Goal: Transaction & Acquisition: Purchase product/service

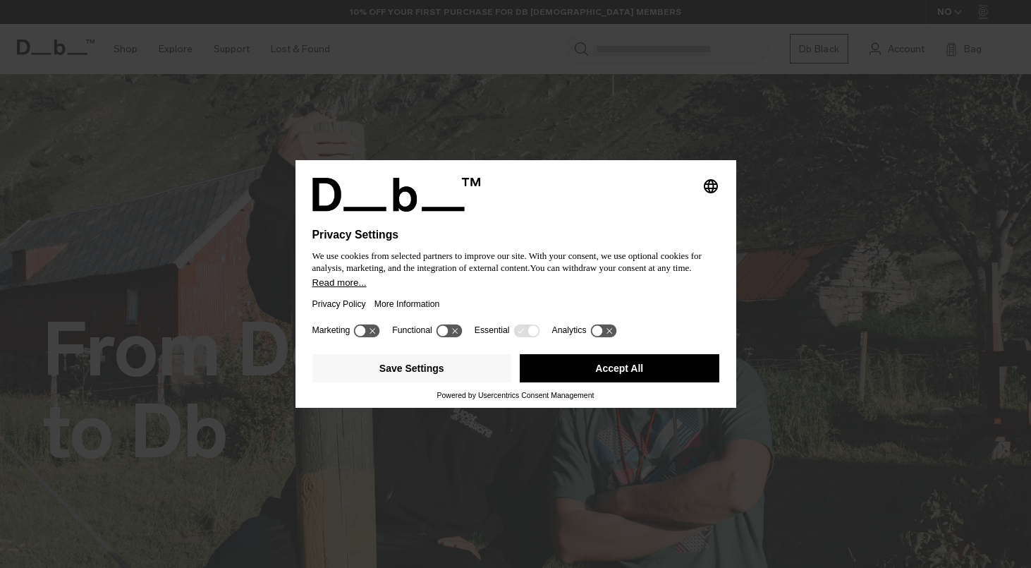
click at [633, 373] on button "Accept All" at bounding box center [620, 368] width 200 height 28
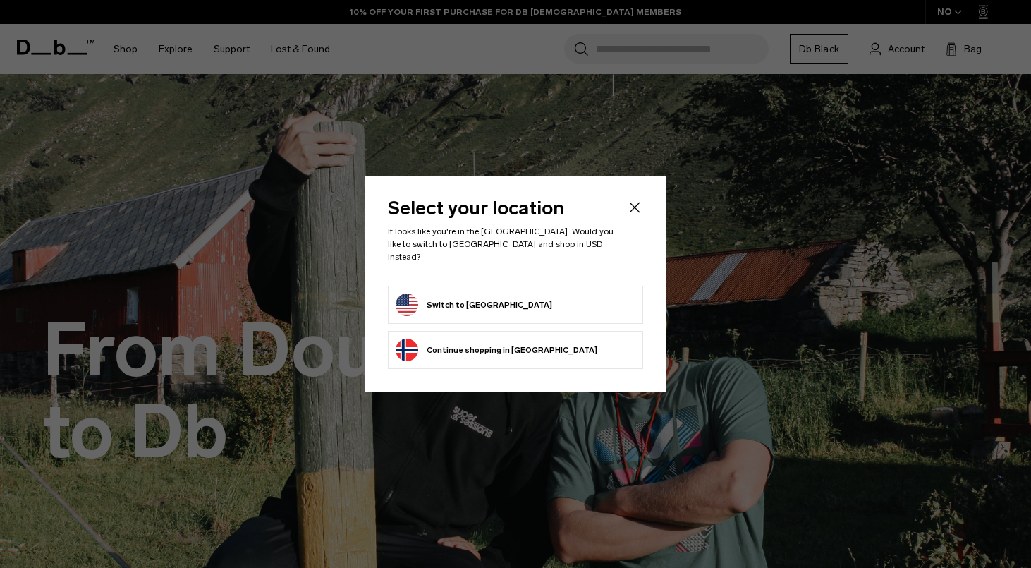
click at [490, 302] on button "Switch to United States" at bounding box center [474, 304] width 157 height 23
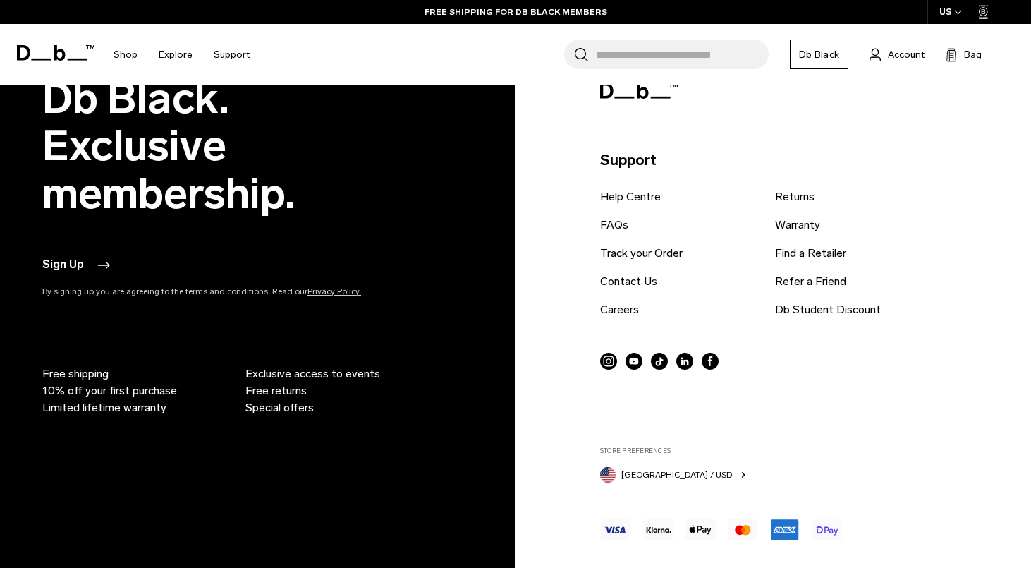
scroll to position [3019, 0]
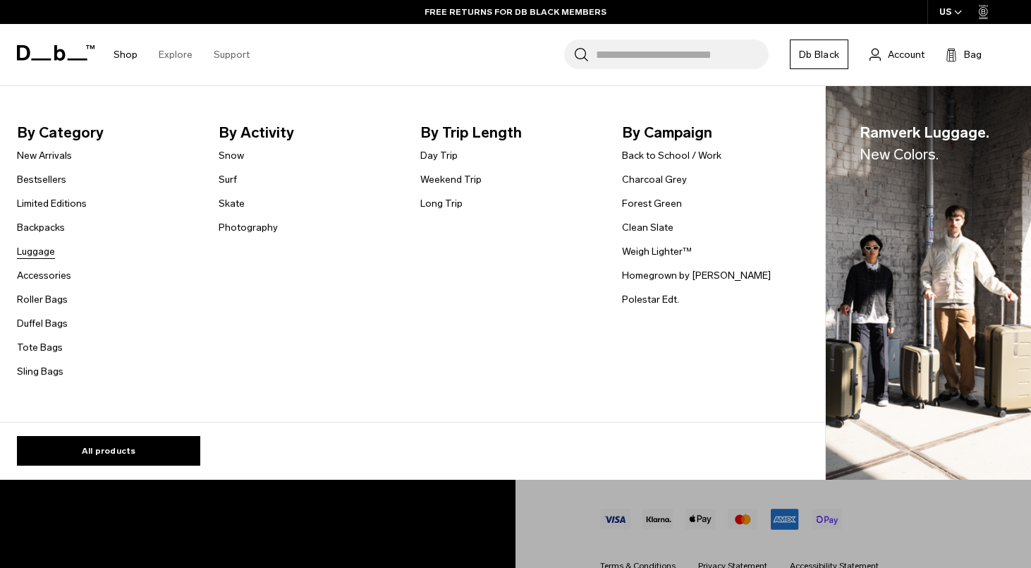
click at [37, 252] on link "Luggage" at bounding box center [36, 251] width 38 height 15
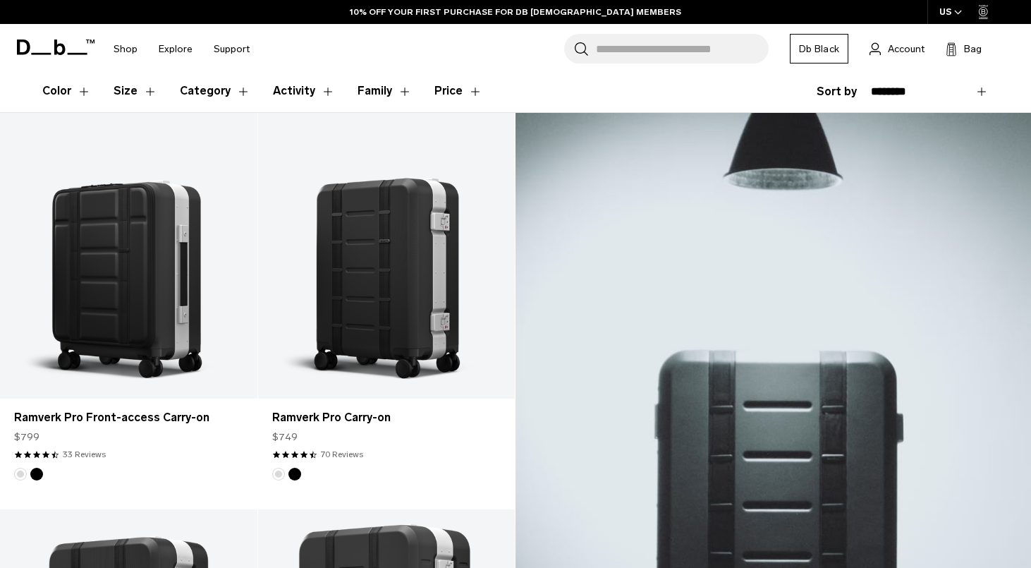
scroll to position [244, 0]
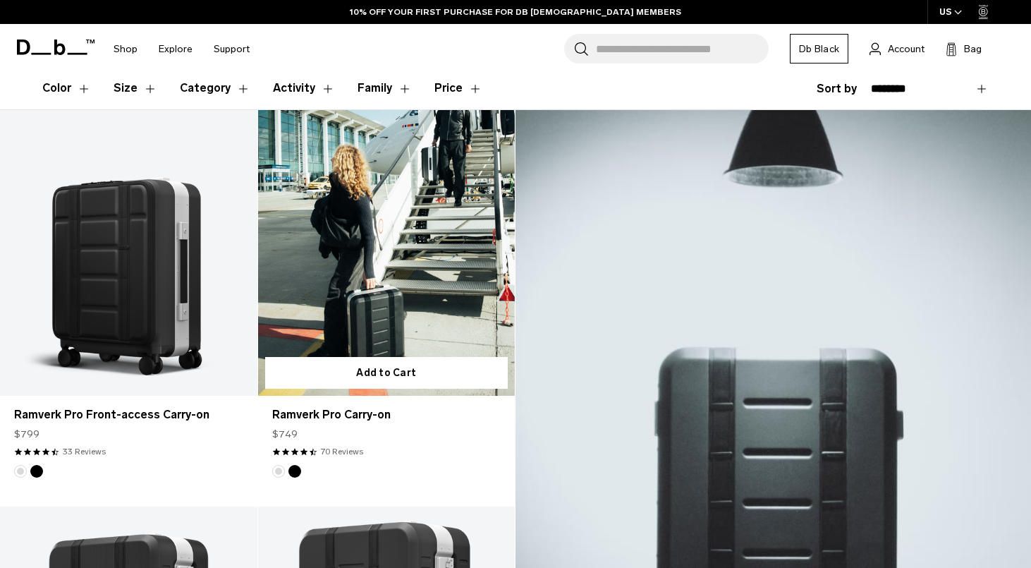
click at [352, 308] on link "Ramverk Pro Carry-on" at bounding box center [386, 253] width 257 height 286
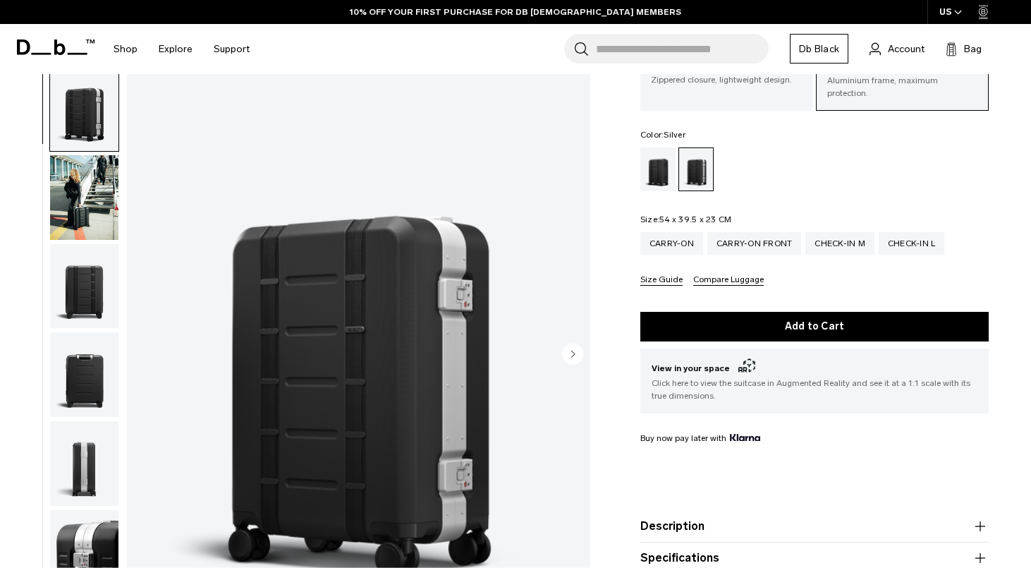
scroll to position [114, 0]
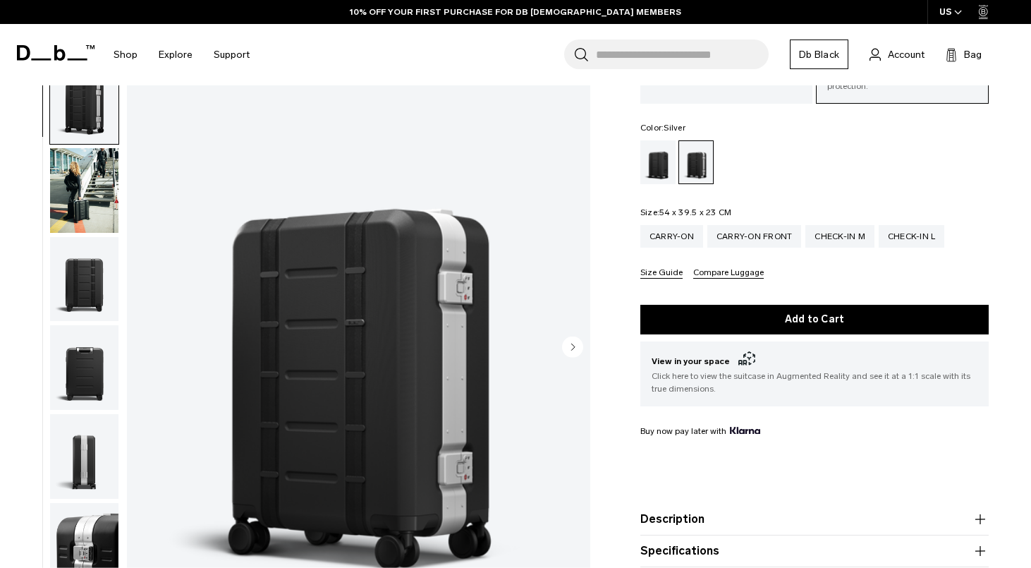
click at [569, 336] on circle "Next slide" at bounding box center [572, 346] width 21 height 21
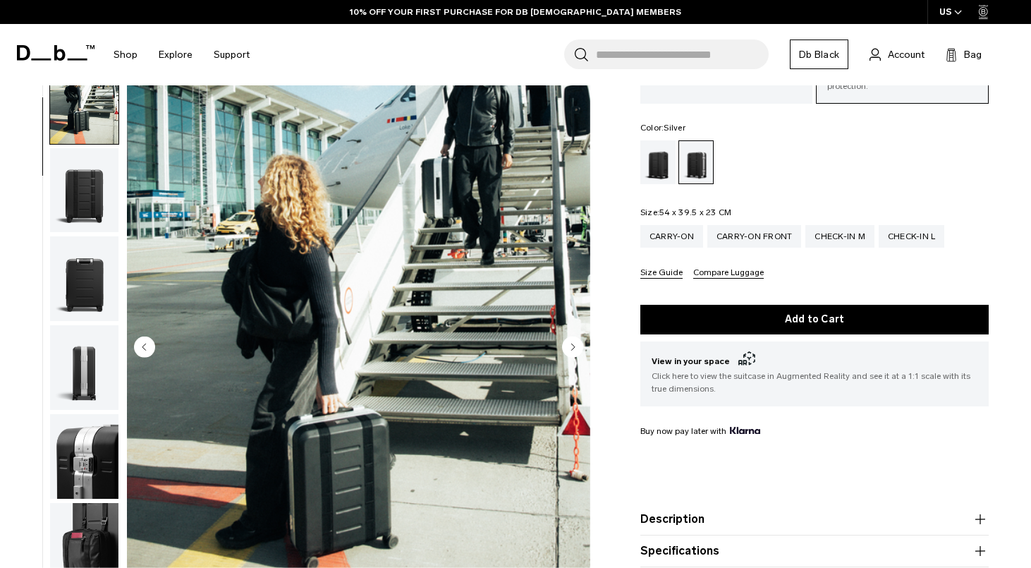
click at [569, 336] on circle "Next slide" at bounding box center [572, 346] width 21 height 21
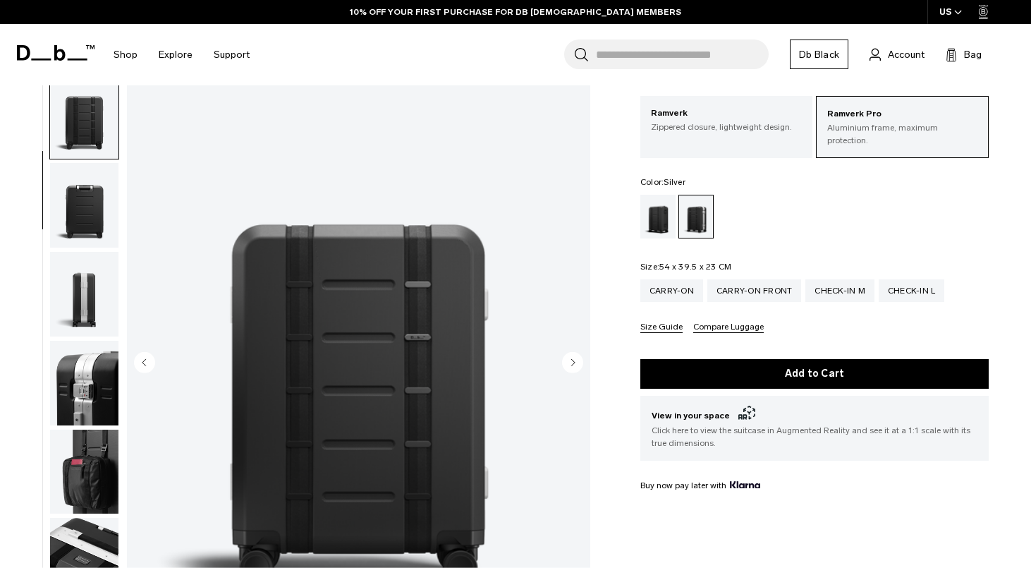
scroll to position [0, 0]
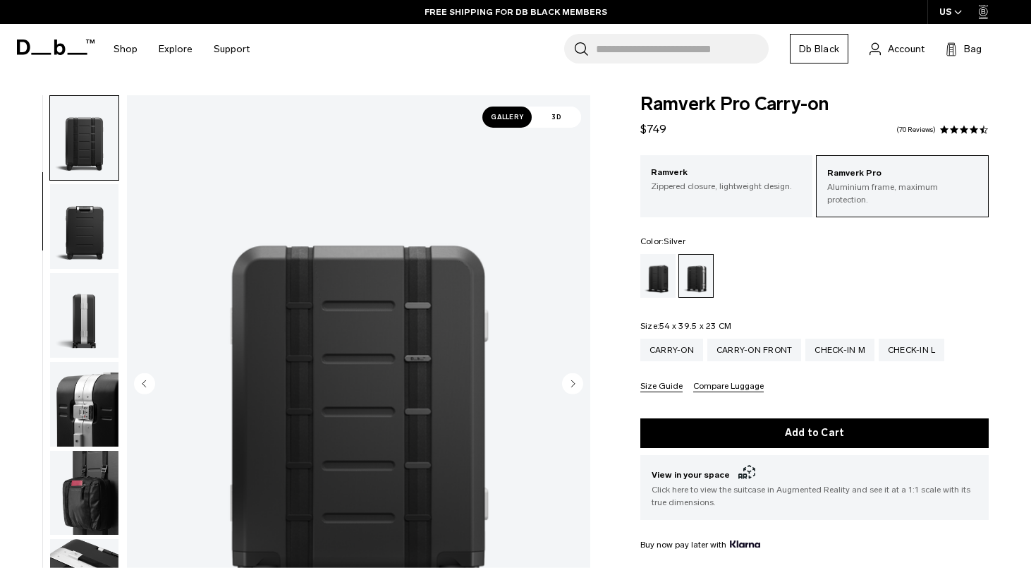
click at [568, 390] on circle "Next slide" at bounding box center [572, 382] width 21 height 21
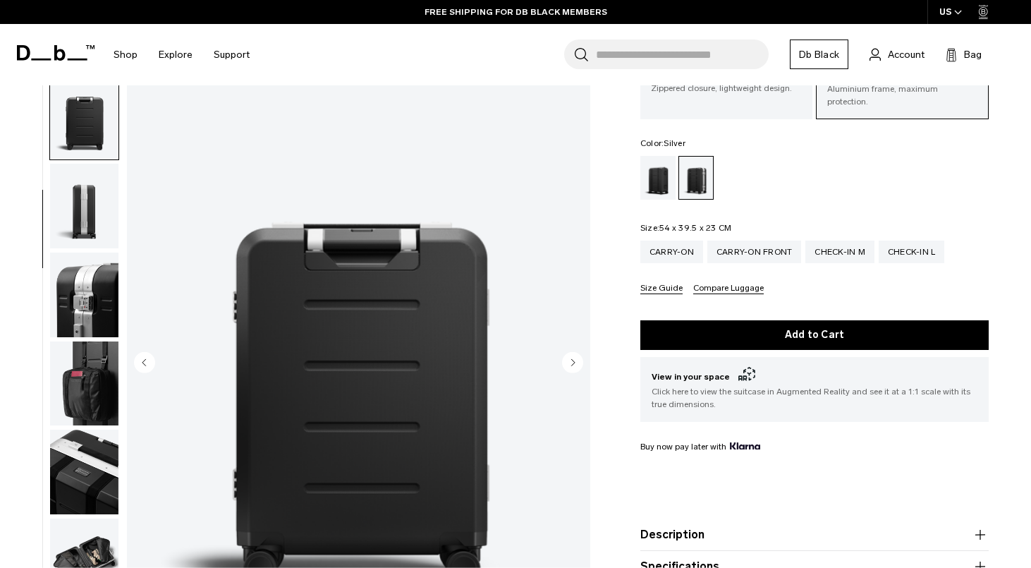
scroll to position [161, 0]
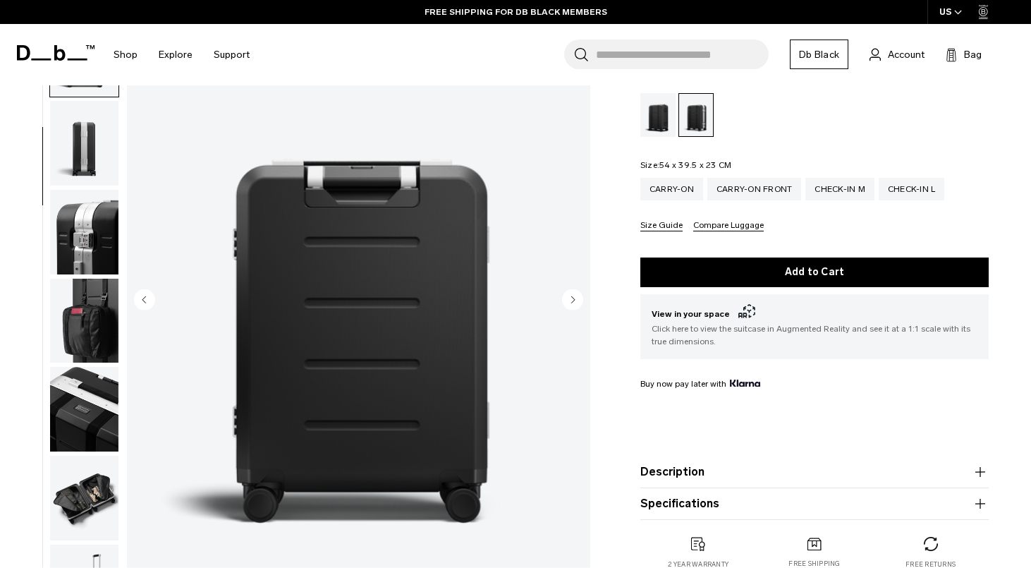
click at [571, 288] on circle "Next slide" at bounding box center [572, 298] width 21 height 21
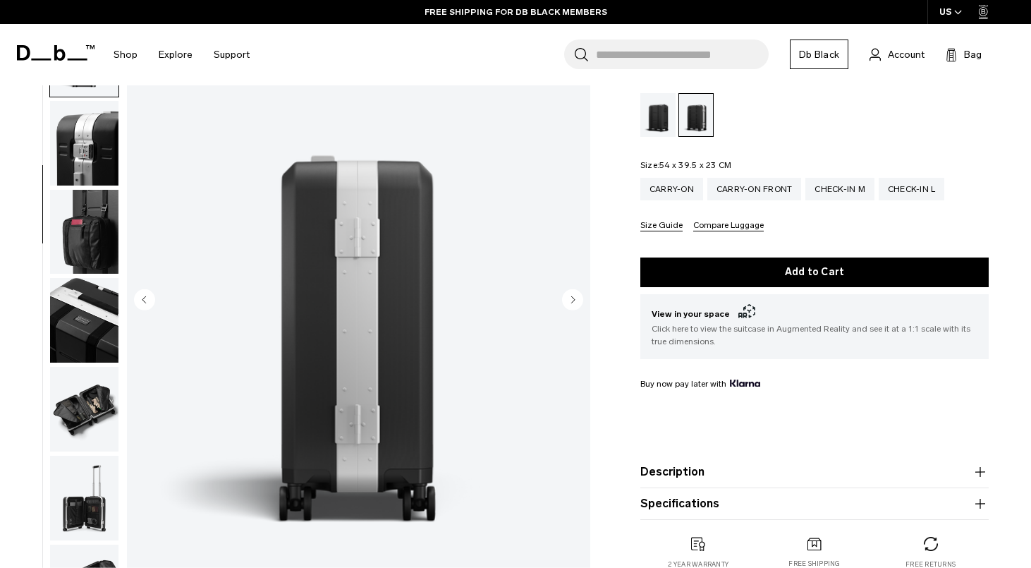
click at [571, 288] on circle "Next slide" at bounding box center [572, 298] width 21 height 21
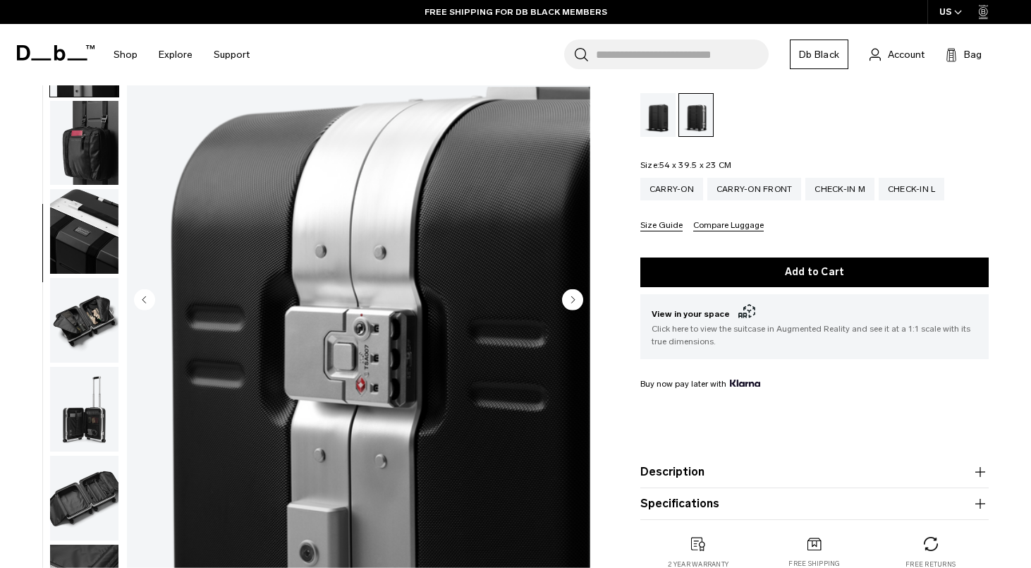
click at [571, 288] on circle "Next slide" at bounding box center [572, 298] width 21 height 21
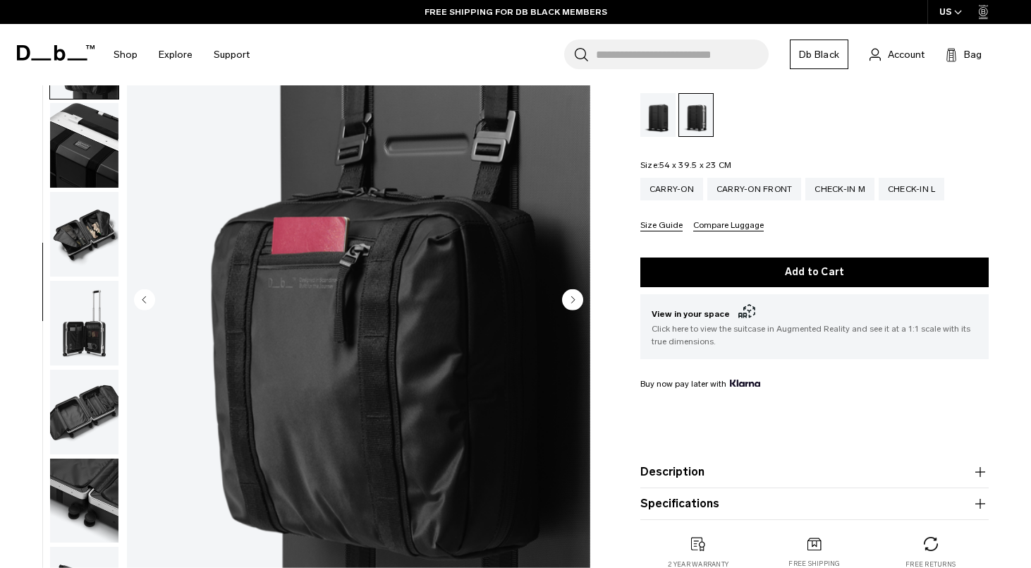
scroll to position [532, 0]
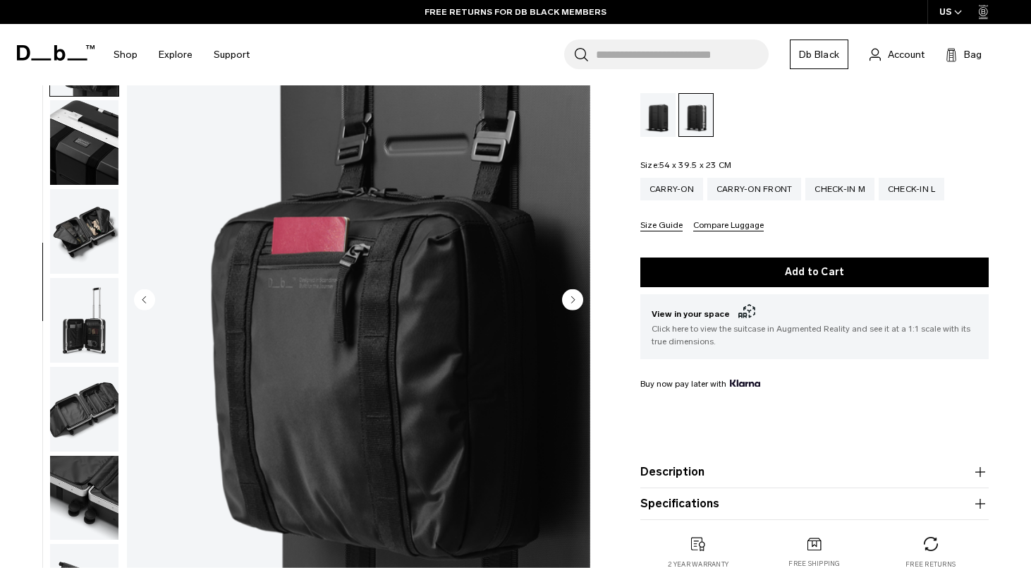
click at [571, 288] on circle "Next slide" at bounding box center [572, 298] width 21 height 21
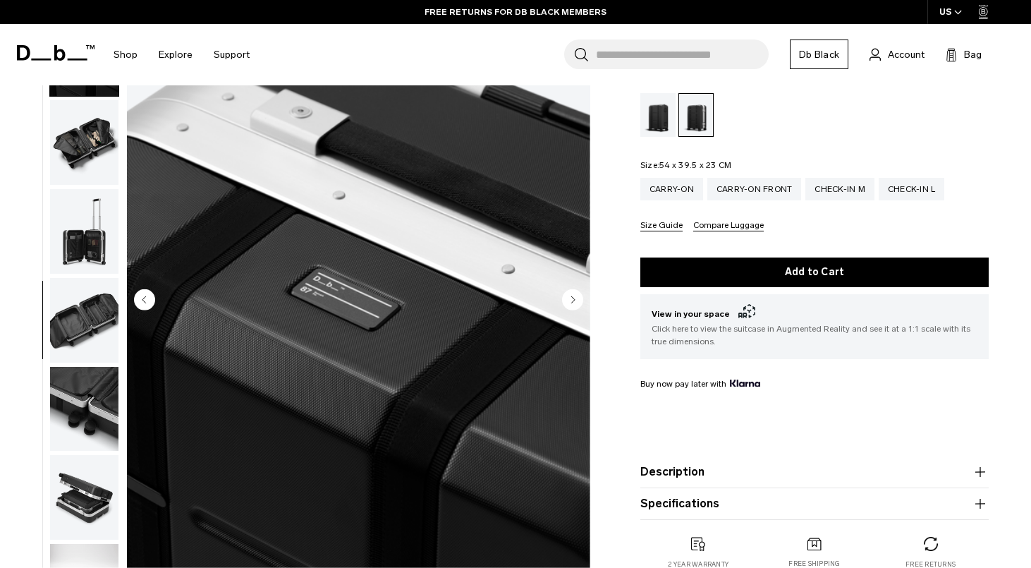
click at [571, 288] on circle "Next slide" at bounding box center [572, 298] width 21 height 21
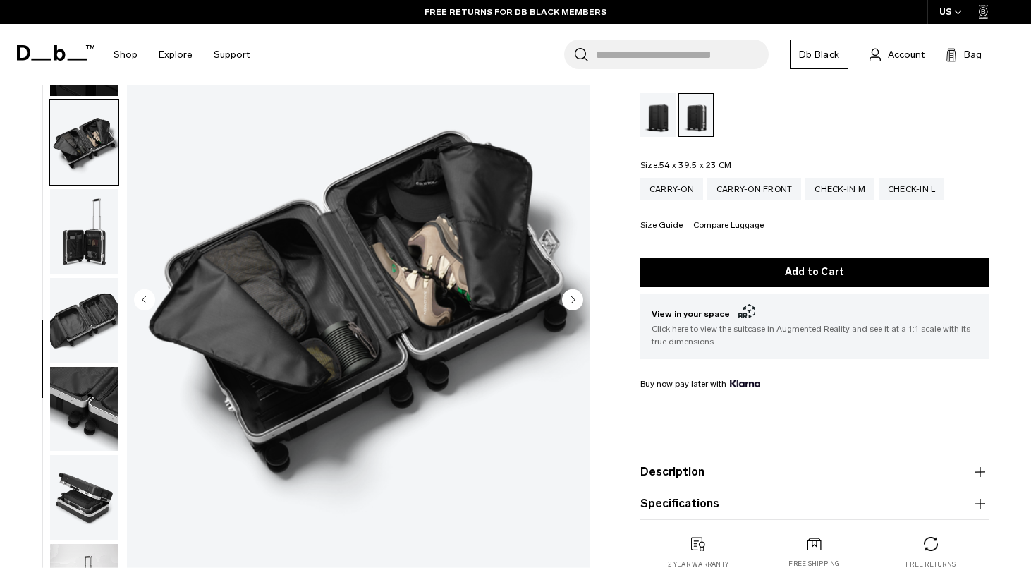
scroll to position [660, 0]
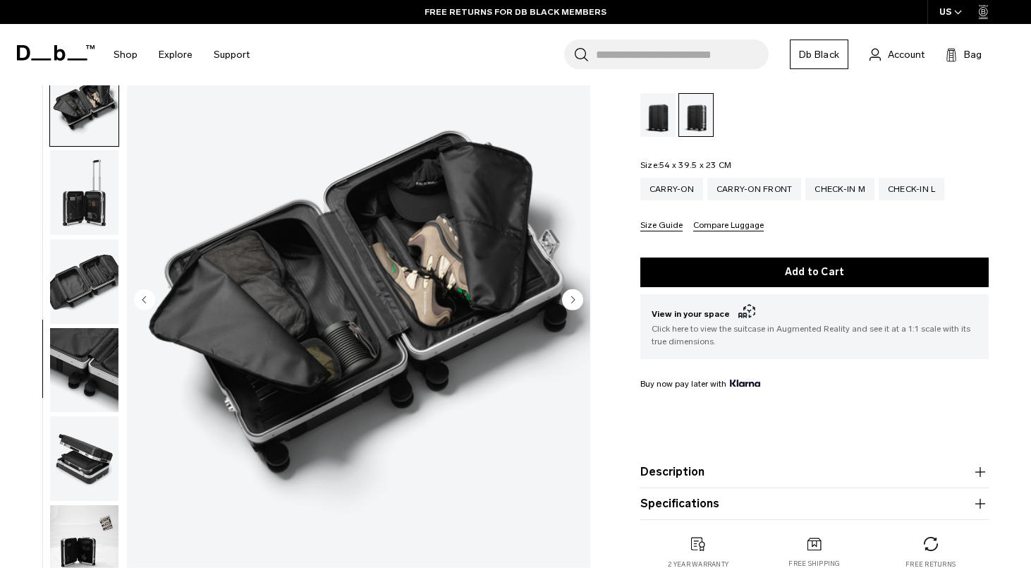
click at [571, 288] on circle "Next slide" at bounding box center [572, 298] width 21 height 21
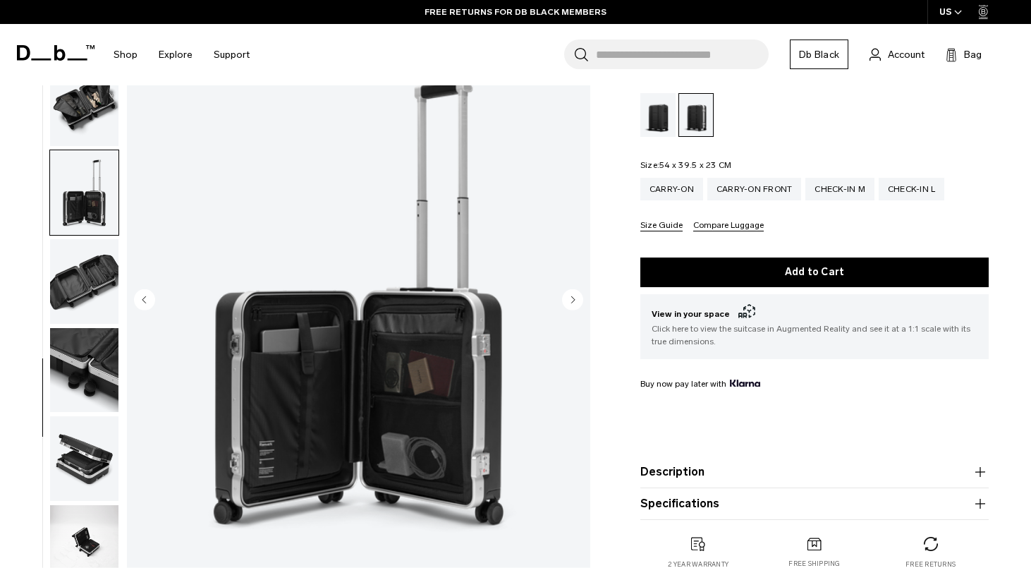
click at [571, 288] on circle "Next slide" at bounding box center [572, 298] width 21 height 21
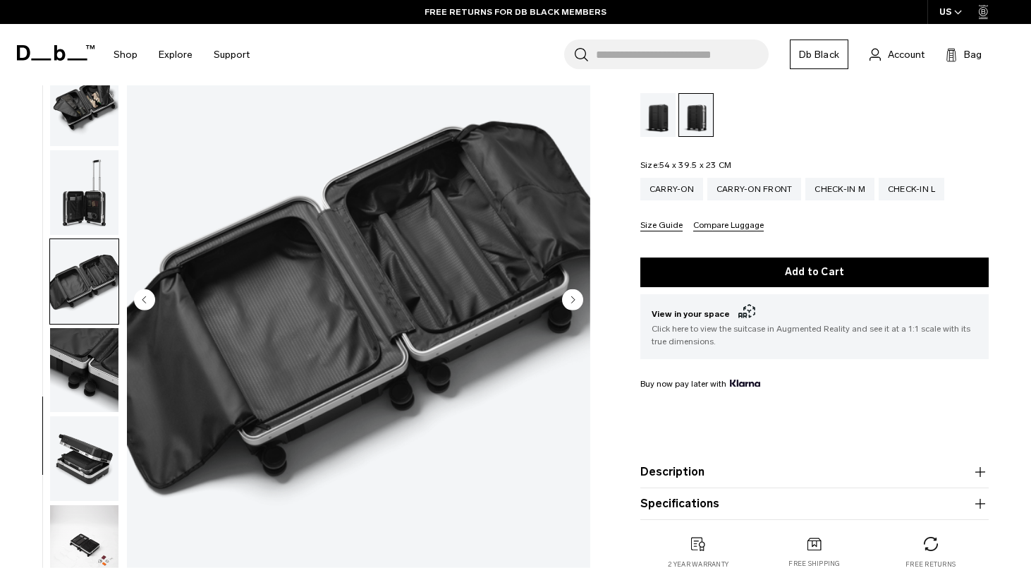
click at [571, 288] on circle "Next slide" at bounding box center [572, 298] width 21 height 21
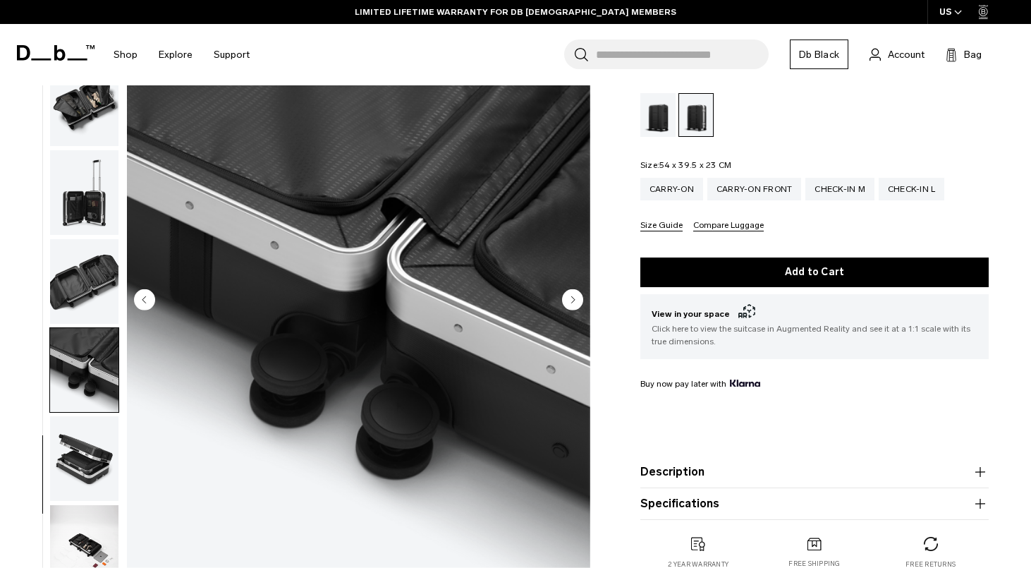
click at [571, 288] on circle "Next slide" at bounding box center [572, 298] width 21 height 21
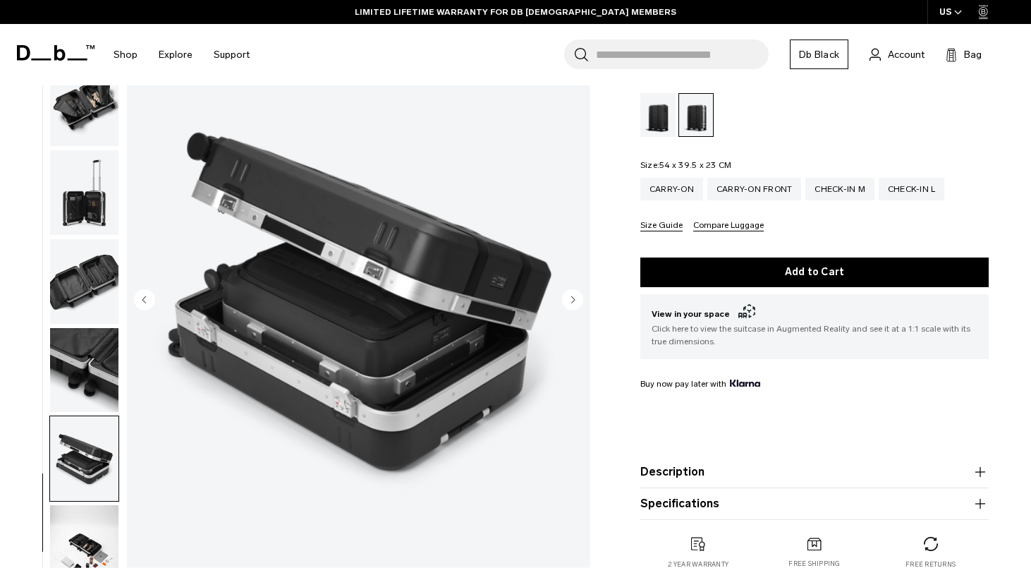
click at [571, 288] on circle "Next slide" at bounding box center [572, 298] width 21 height 21
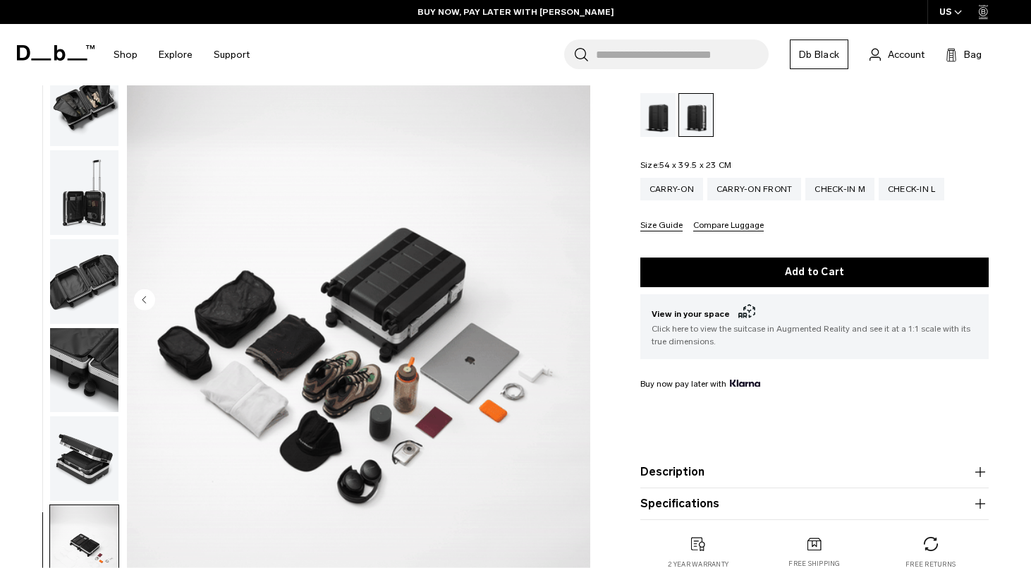
click at [571, 283] on img "14 / 14" at bounding box center [358, 300] width 463 height 579
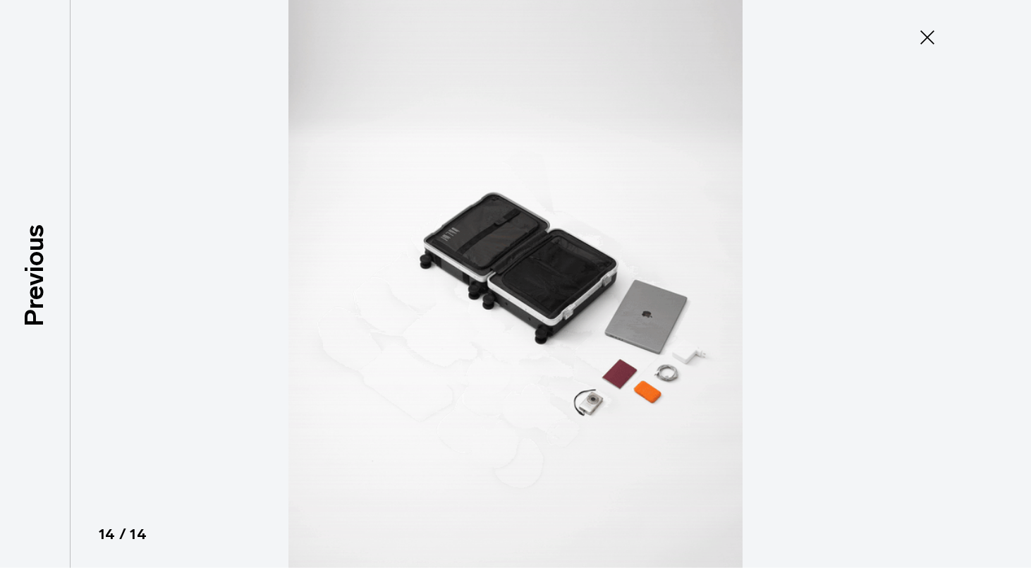
click at [931, 44] on icon at bounding box center [927, 37] width 23 height 23
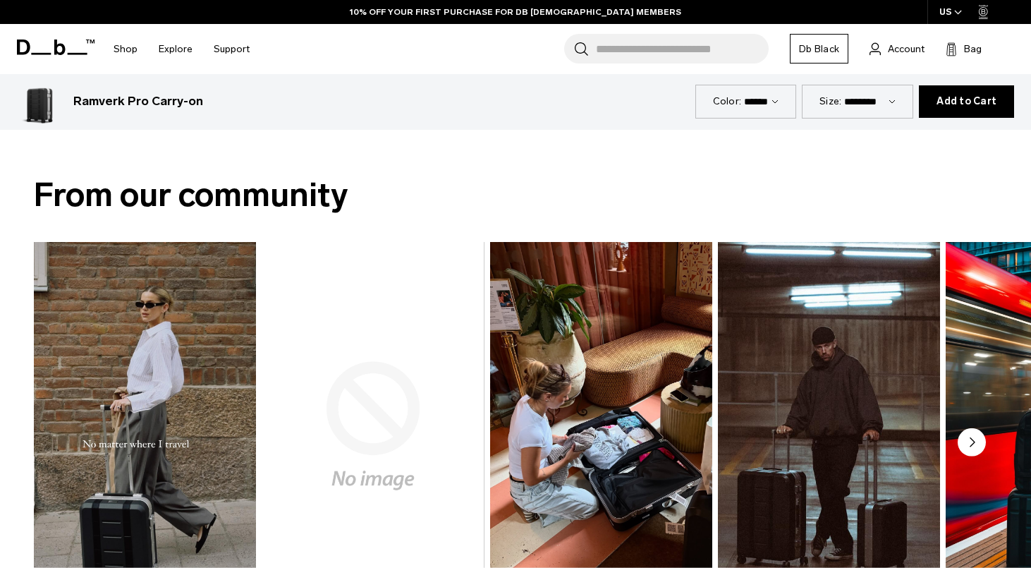
scroll to position [0, 0]
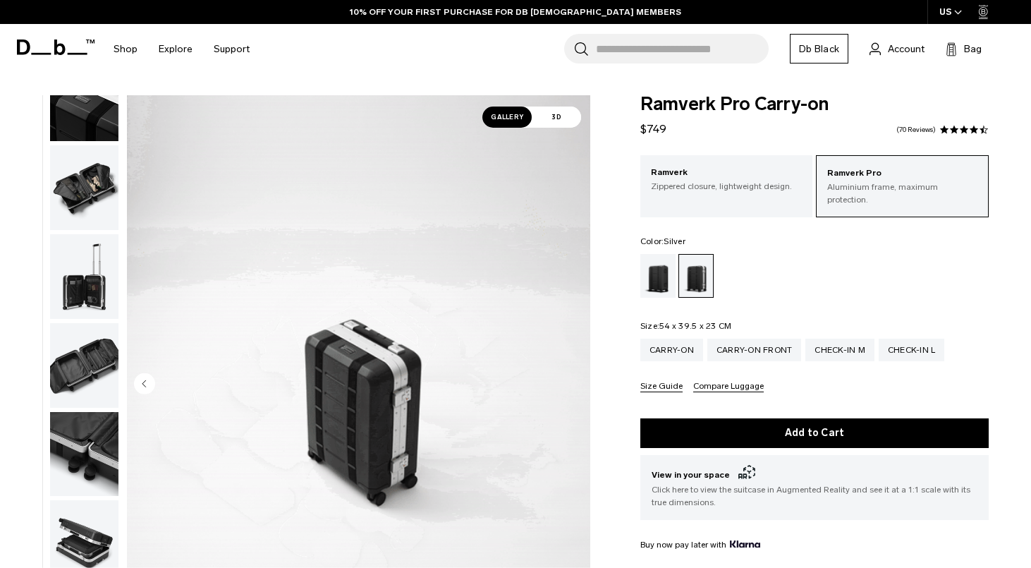
click at [1014, 274] on div "Ramverk Pro Carry-on $749 4.6 star rating 70 Reviews Ramverk Pro Aluminium fram…" at bounding box center [814, 426] width 433 height 663
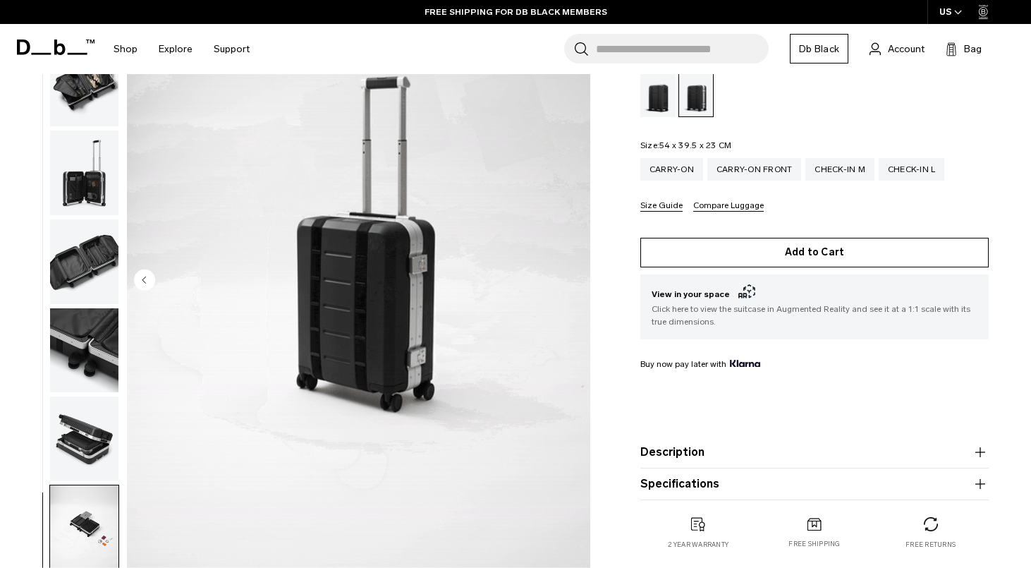
scroll to position [183, 0]
